Goal: Transaction & Acquisition: Subscribe to service/newsletter

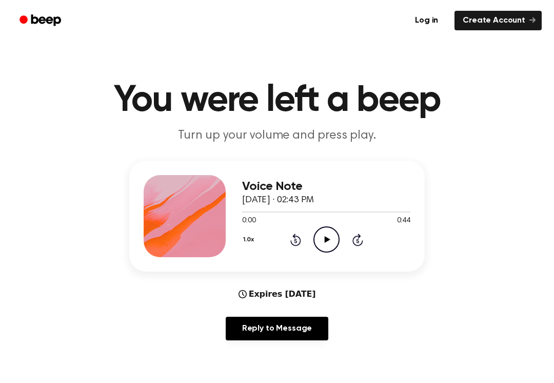
click at [329, 241] on icon "Play Audio" at bounding box center [326, 239] width 26 height 26
click at [323, 234] on icon "Play Audio" at bounding box center [326, 239] width 26 height 26
click at [537, 379] on main "You were left a beep Turn up your volume and press play. Voice Note [DATE] · 02…" at bounding box center [277, 330] width 554 height 661
click at [320, 243] on icon "Play Audio" at bounding box center [326, 239] width 26 height 26
click at [312, 226] on div "1.0x Rewind 5 seconds Play Audio Skip 5 seconds" at bounding box center [326, 239] width 168 height 26
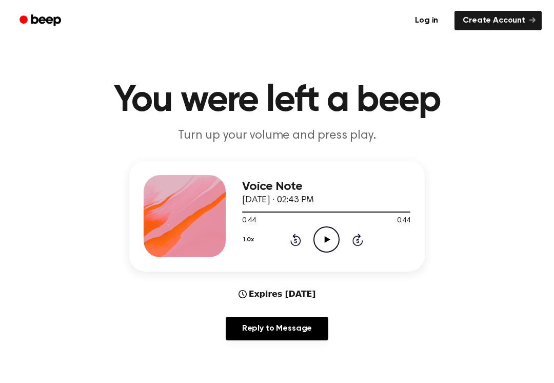
click at [314, 231] on icon "Play Audio" at bounding box center [326, 239] width 26 height 26
click at [340, 236] on div "1.0x Rewind 5 seconds Pause Audio Skip 5 seconds" at bounding box center [326, 239] width 168 height 26
click at [318, 236] on icon "Play Audio" at bounding box center [326, 239] width 26 height 26
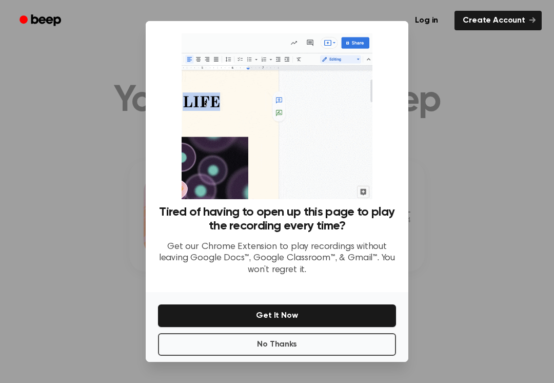
click at [323, 310] on button "Get It Now" at bounding box center [277, 315] width 238 height 23
